Goal: Task Accomplishment & Management: Complete application form

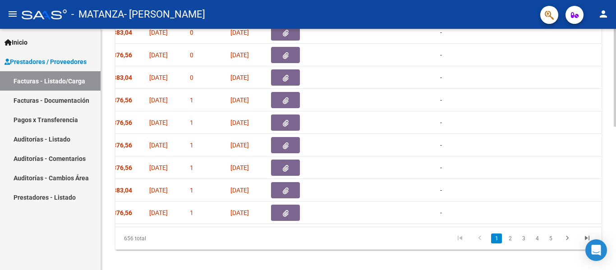
scroll to position [0, 375]
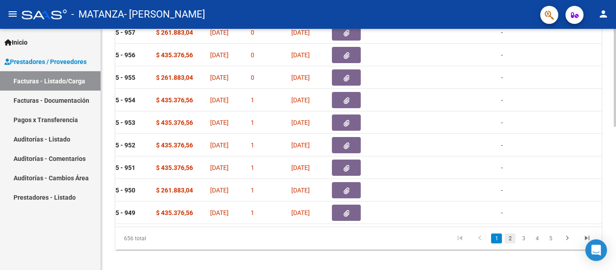
click at [466, 244] on link "2" at bounding box center [510, 239] width 11 height 10
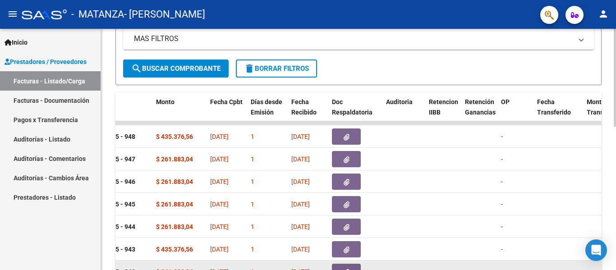
scroll to position [0, 374]
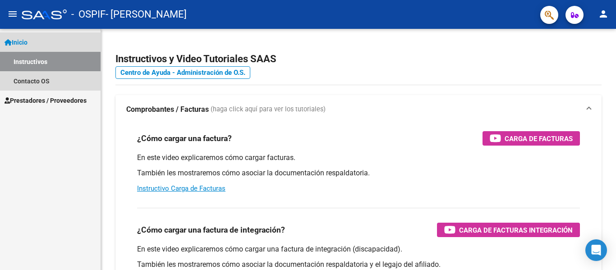
click at [70, 60] on link "Instructivos" at bounding box center [50, 61] width 101 height 19
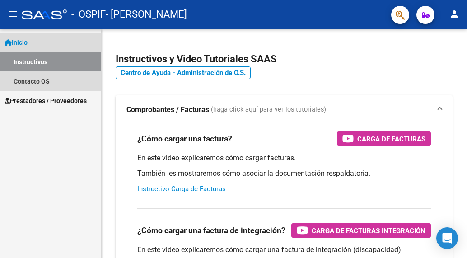
click at [26, 62] on link "Instructivos" at bounding box center [50, 61] width 101 height 19
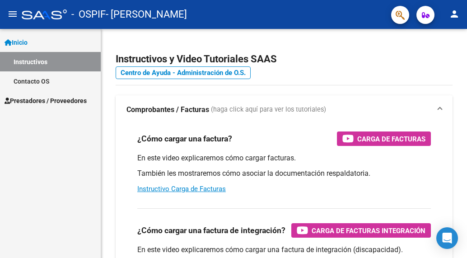
click at [87, 99] on span "Prestadores / Proveedores" at bounding box center [46, 101] width 82 height 10
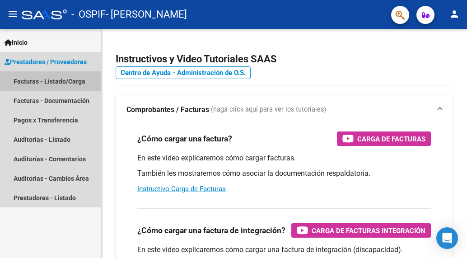
click at [44, 79] on link "Facturas - Listado/Carga" at bounding box center [50, 80] width 101 height 19
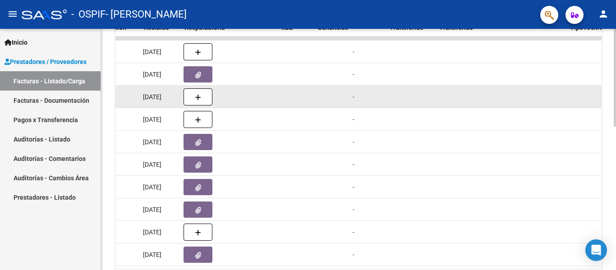
scroll to position [0, 523]
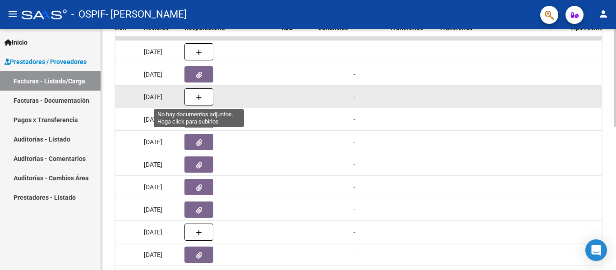
click at [207, 101] on button "button" at bounding box center [199, 96] width 29 height 17
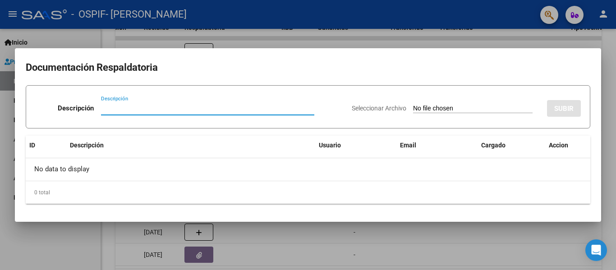
click at [205, 103] on div "Descripción" at bounding box center [207, 109] width 213 height 14
type input "planilla"
click at [413, 111] on input "Seleccionar Archivo" at bounding box center [473, 109] width 120 height 9
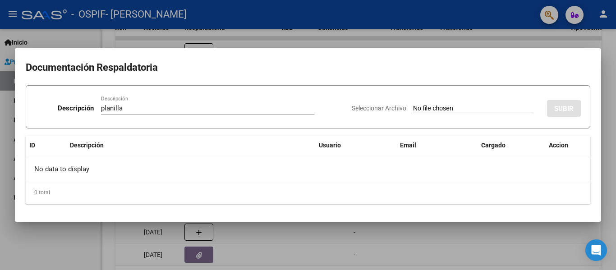
type input "C:\fakepath\[PERSON_NAME] Azul [DATE].pdf"
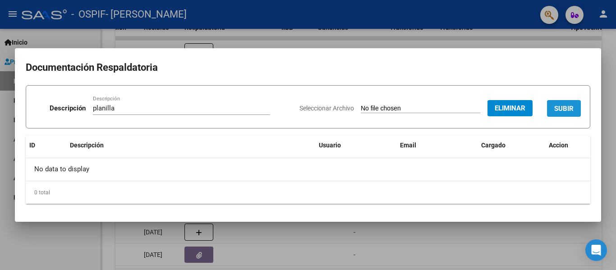
click at [559, 110] on span "SUBIR" at bounding box center [564, 109] width 19 height 8
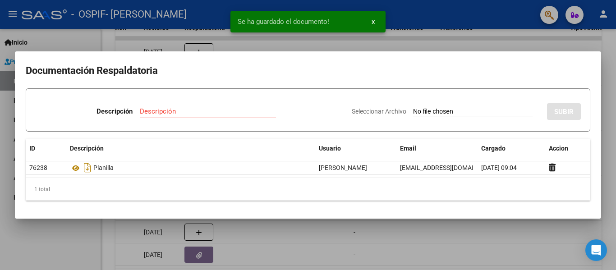
click at [152, 14] on div at bounding box center [308, 135] width 616 height 270
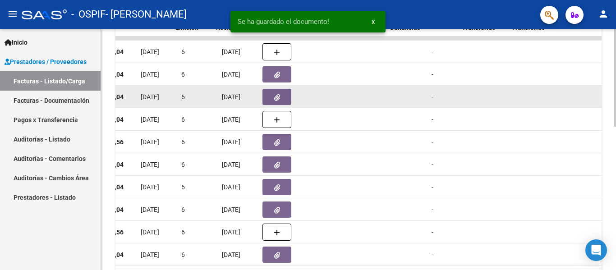
scroll to position [0, 444]
